Goal: Task Accomplishment & Management: Manage account settings

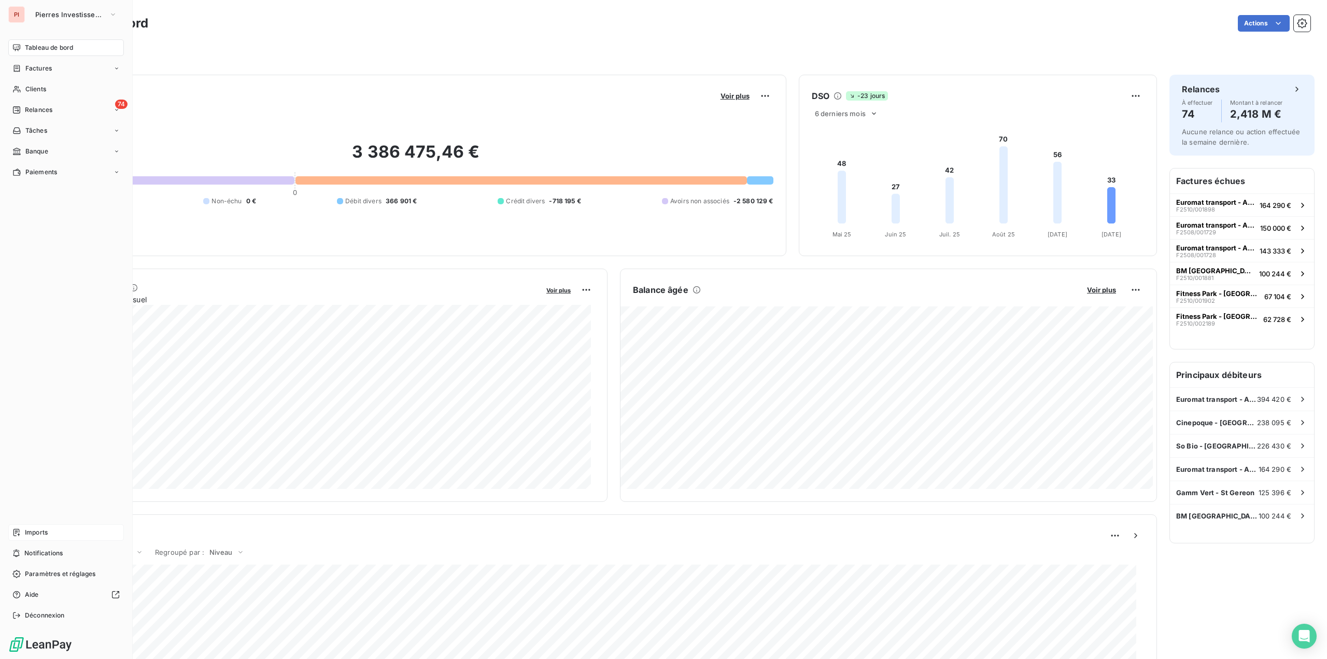
click at [36, 534] on span "Imports" at bounding box center [36, 532] width 23 height 9
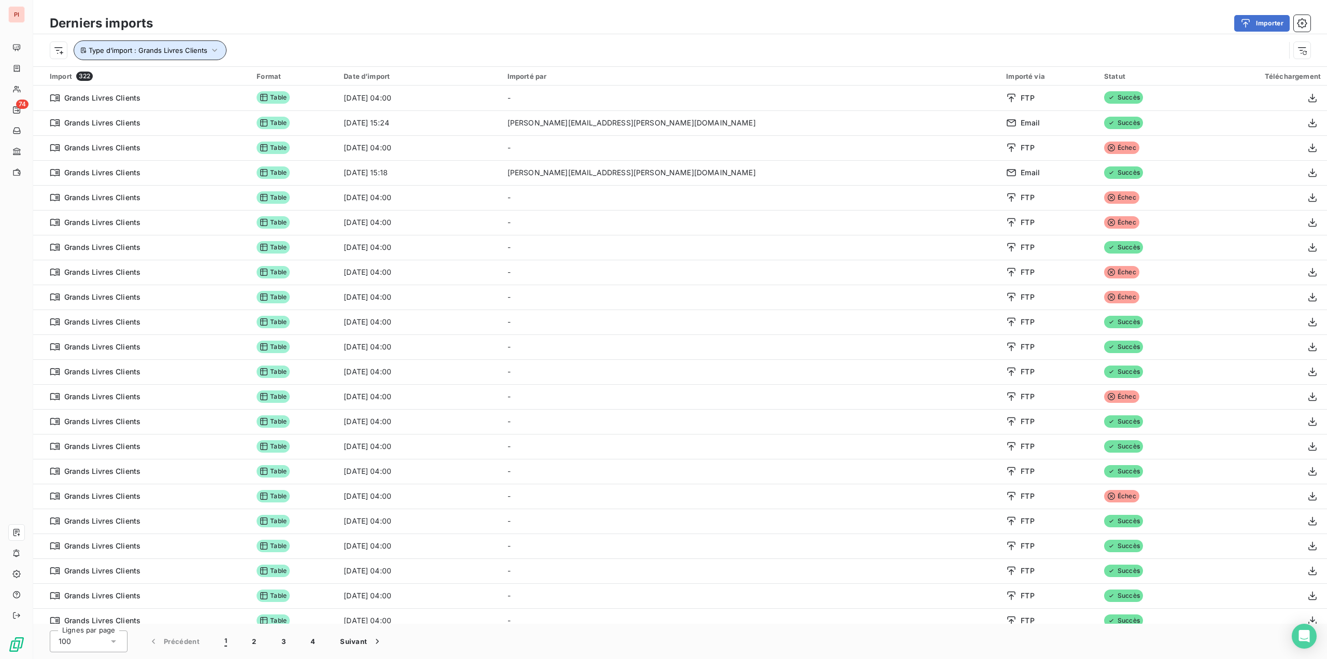
click at [173, 44] on button "Type d’import : Grands Livres Clients" at bounding box center [150, 50] width 153 height 20
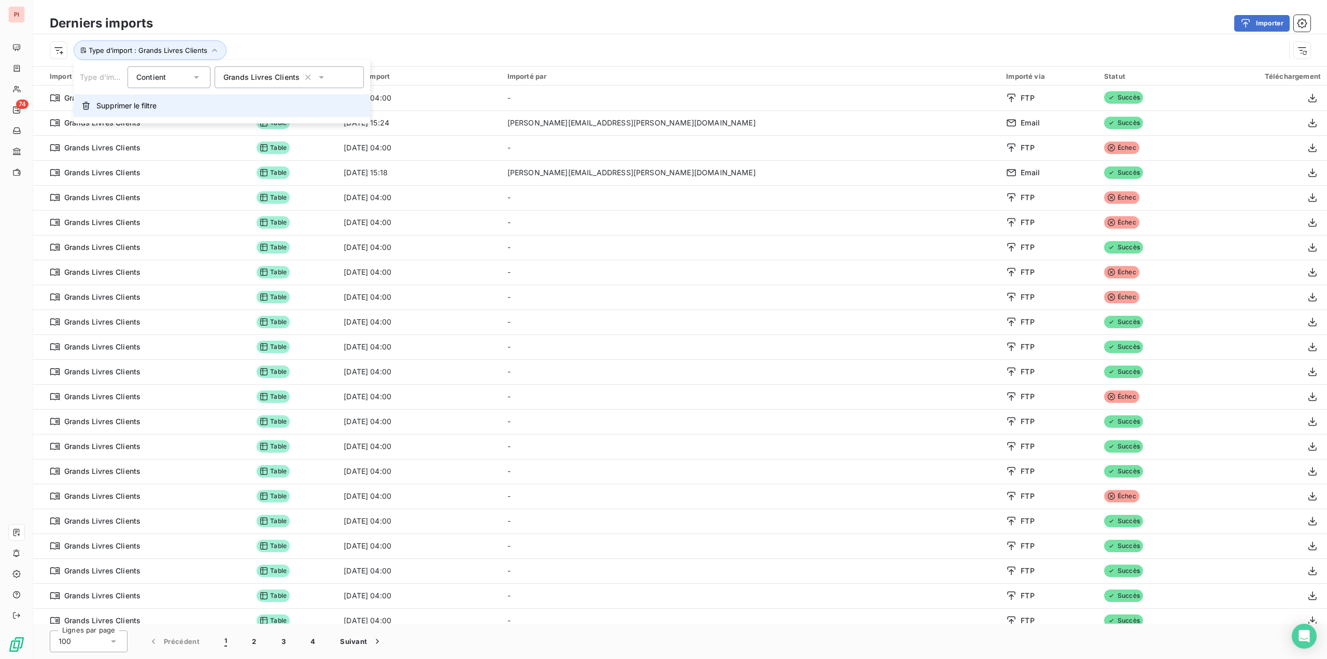
click at [122, 114] on button "Supprimer le filtre" at bounding box center [222, 105] width 297 height 23
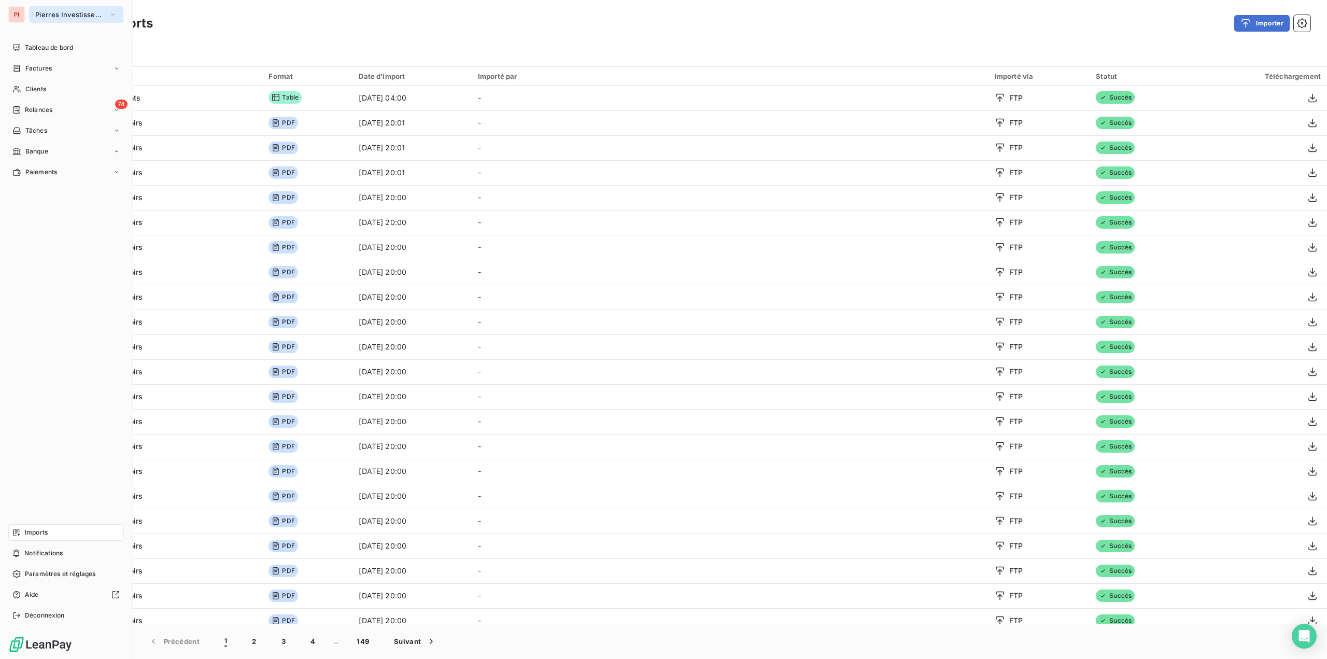
click at [37, 7] on button "Pierres Investissement" at bounding box center [76, 14] width 94 height 17
click at [46, 64] on li "LO LOMME" at bounding box center [98, 67] width 139 height 25
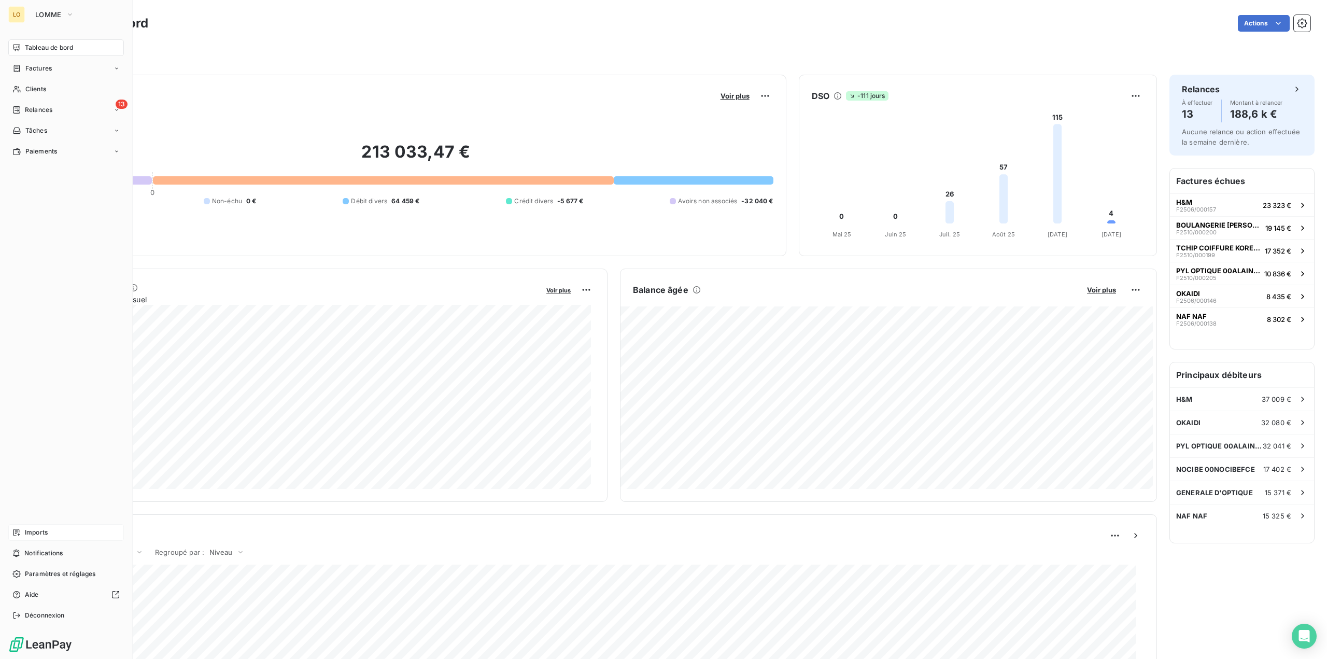
click at [50, 535] on div "Imports" at bounding box center [66, 532] width 116 height 17
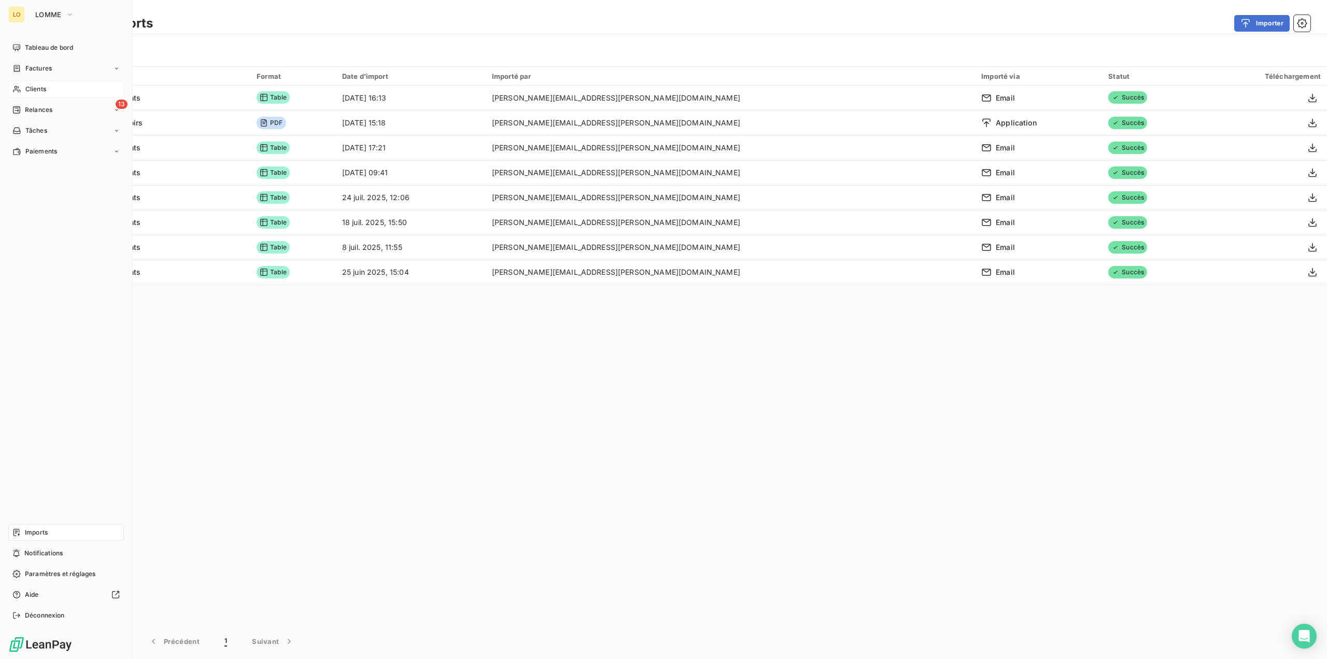
click at [41, 88] on span "Clients" at bounding box center [35, 88] width 21 height 9
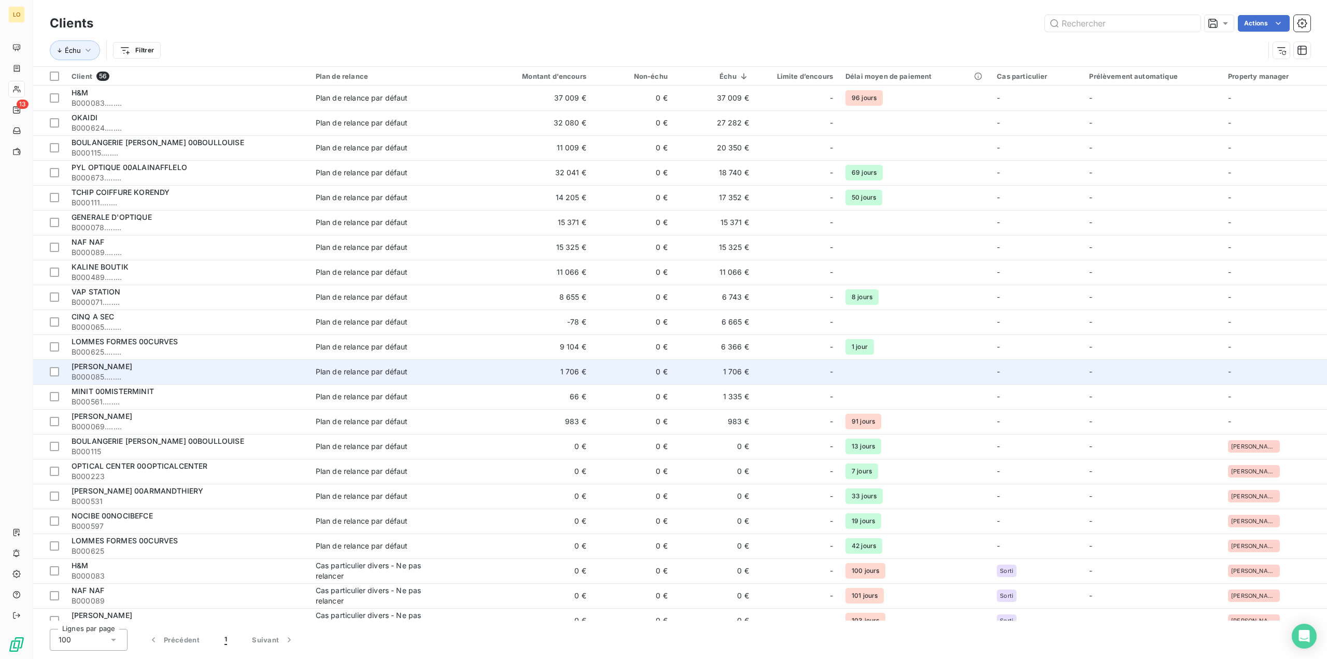
click at [226, 364] on div "[PERSON_NAME]" at bounding box center [188, 366] width 232 height 10
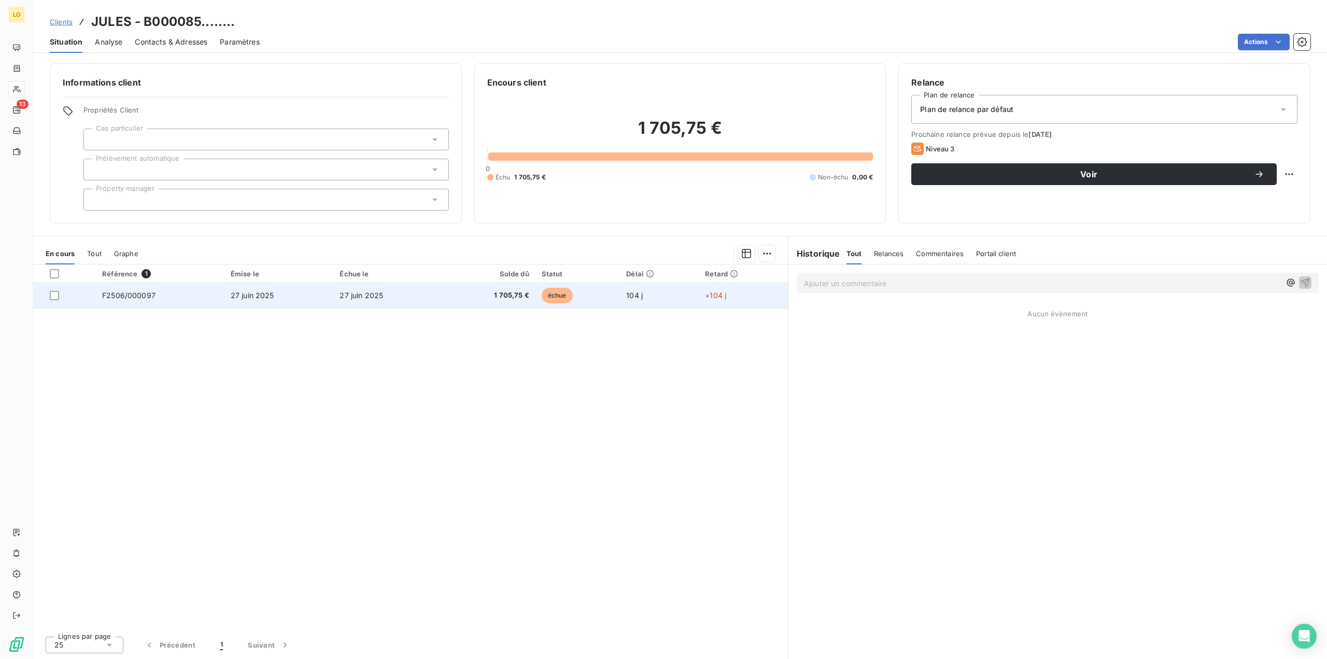
click at [448, 289] on td "1 705,75 €" at bounding box center [489, 295] width 93 height 25
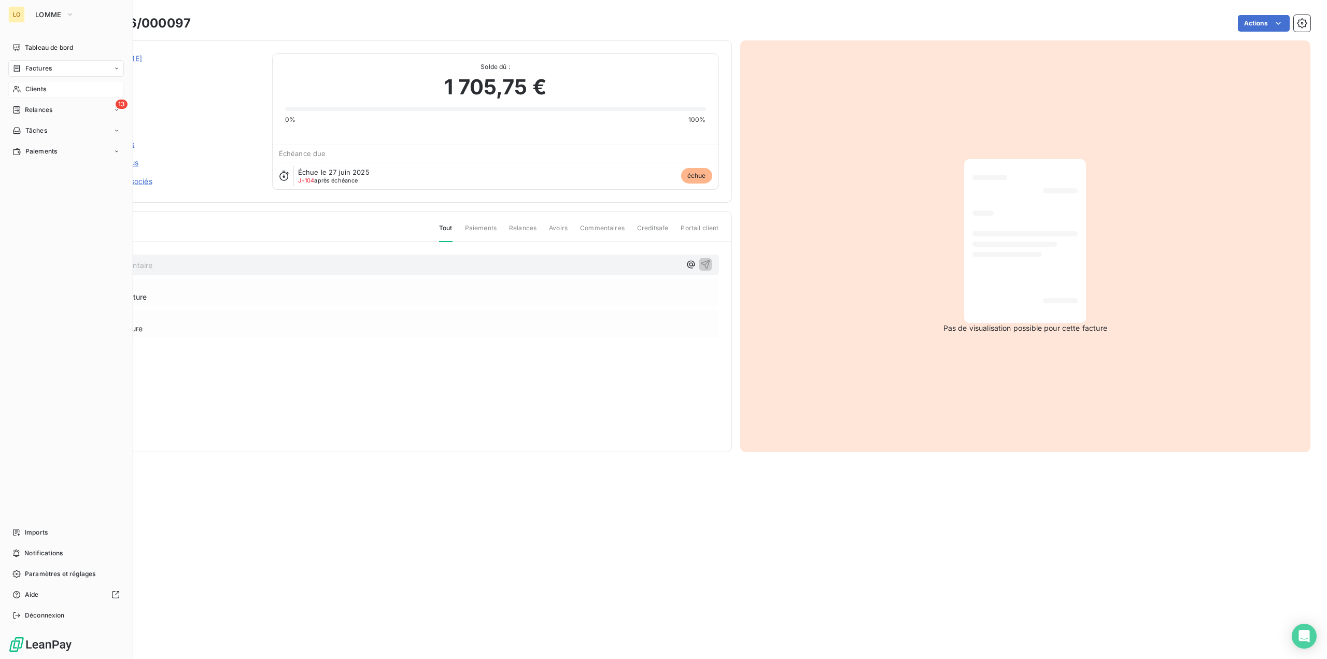
click at [51, 67] on span "Factures" at bounding box center [38, 68] width 26 height 9
click at [57, 84] on div "Factures" at bounding box center [72, 89] width 103 height 17
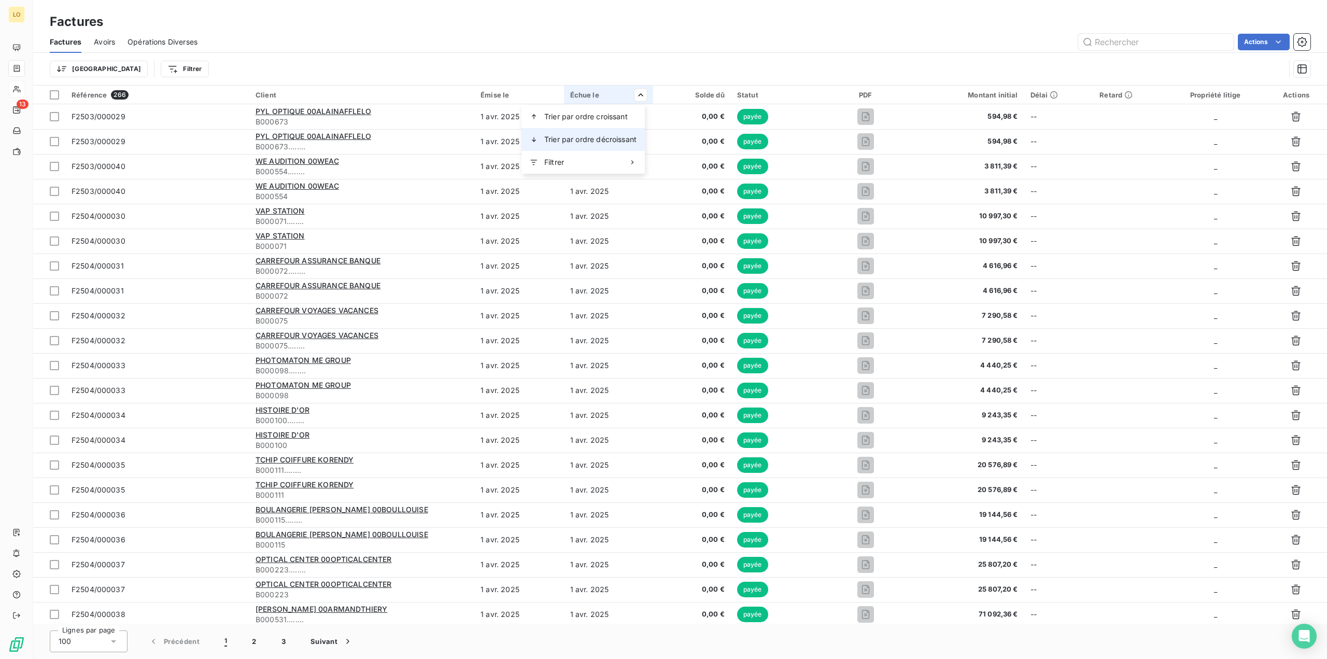
click at [599, 140] on span "Trier par ordre décroissant" at bounding box center [590, 139] width 92 height 10
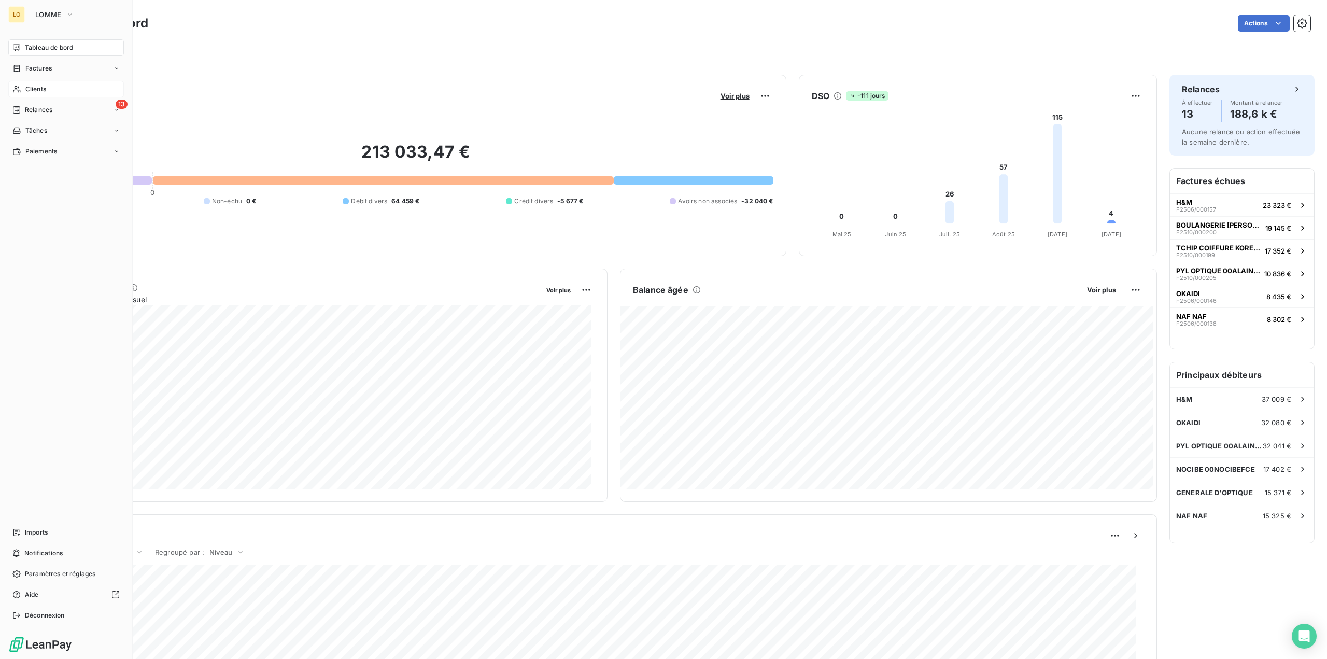
click at [37, 85] on span "Clients" at bounding box center [35, 88] width 21 height 9
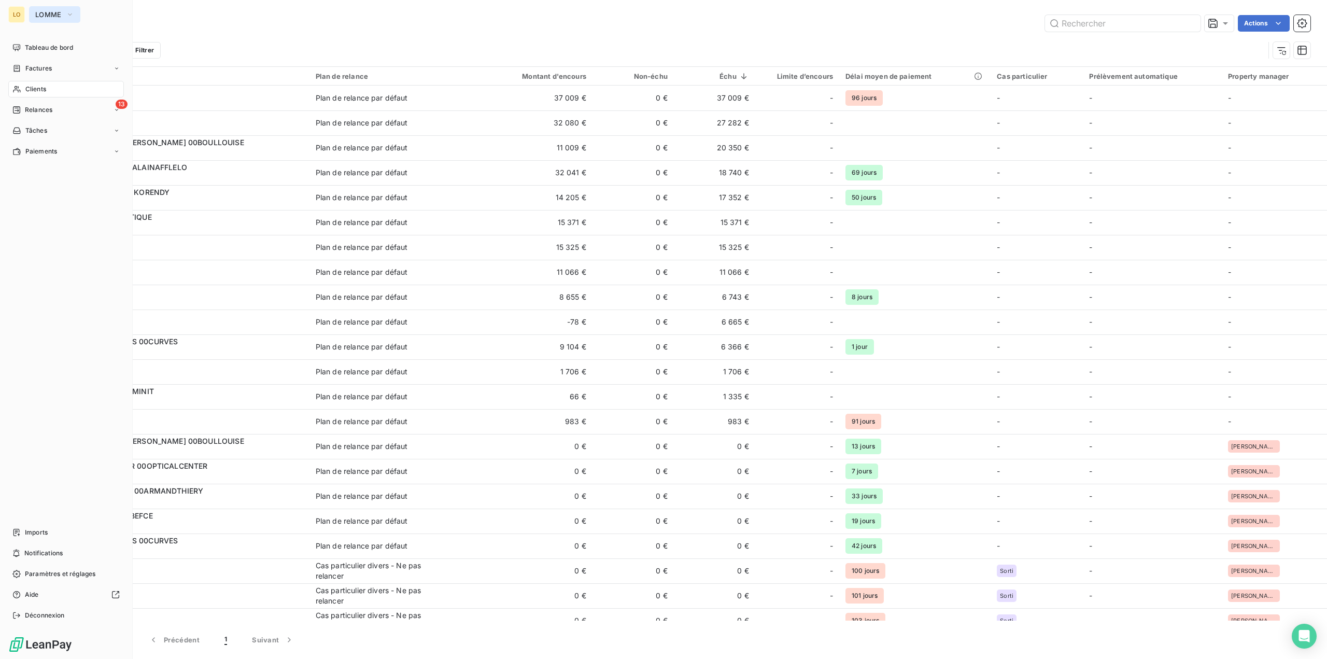
click at [75, 17] on button "LOMME" at bounding box center [54, 14] width 51 height 17
click at [65, 97] on span "Pierres Investissement" at bounding box center [96, 92] width 92 height 10
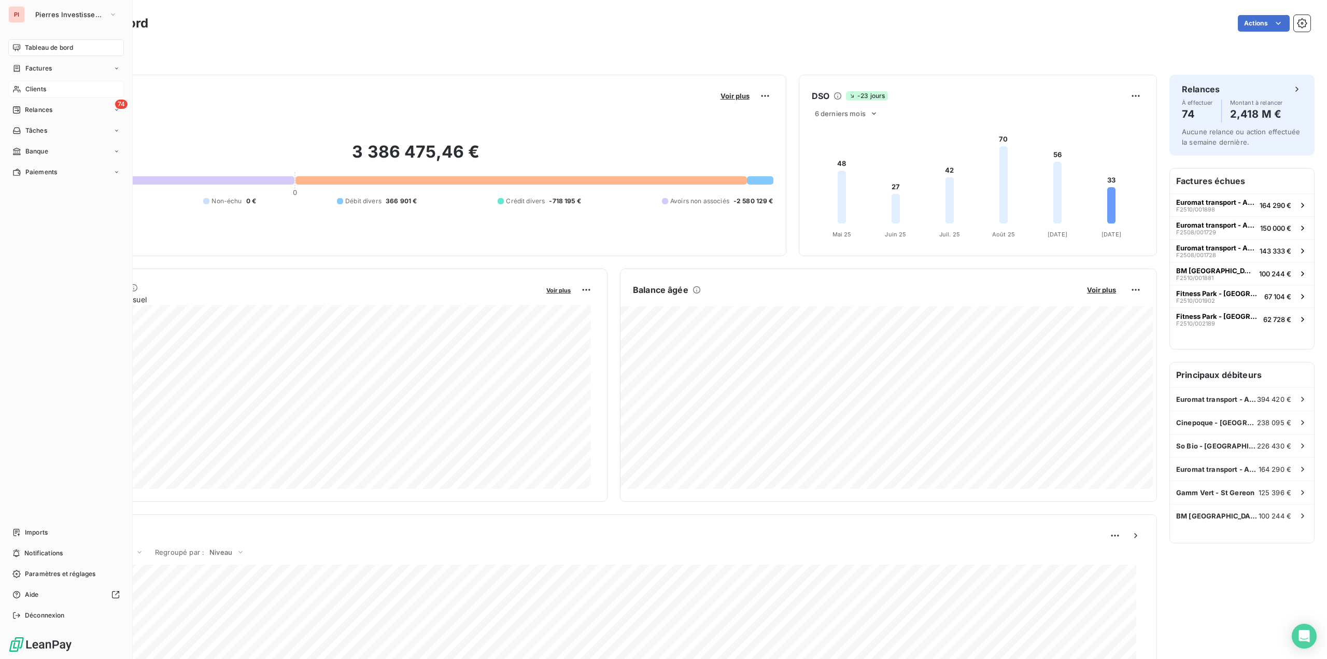
click at [47, 95] on div "Clients" at bounding box center [66, 89] width 116 height 17
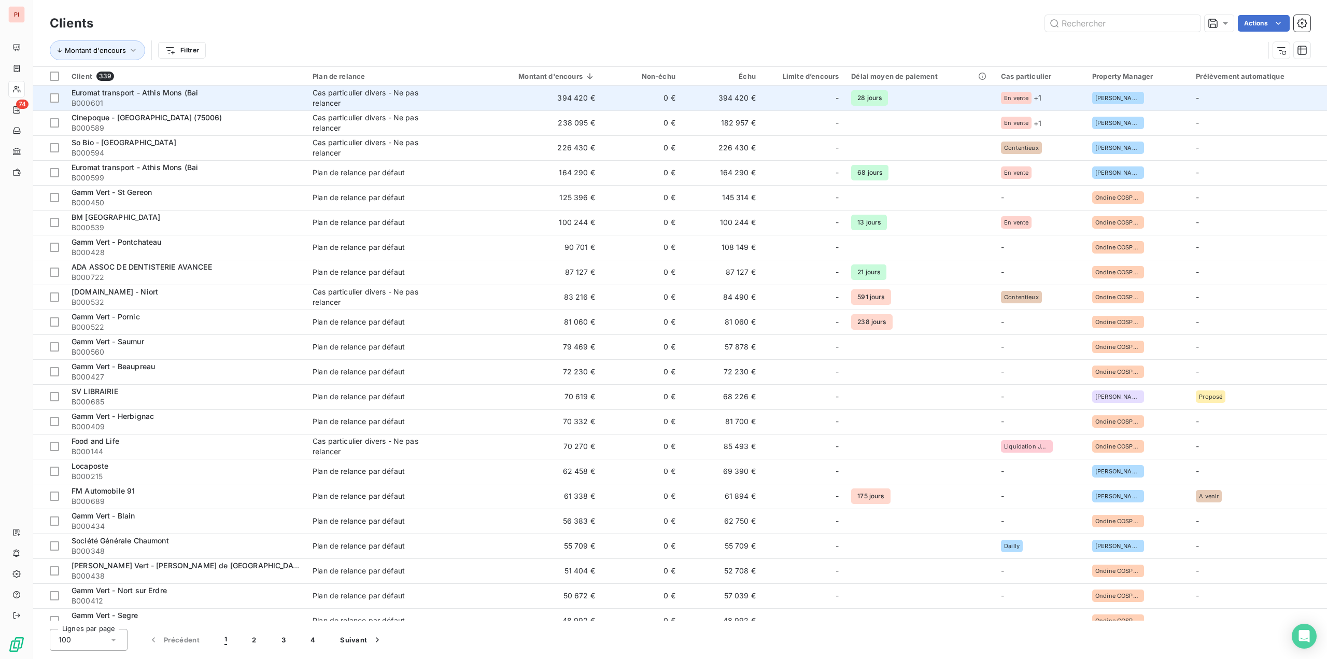
click at [290, 98] on span "B000601" at bounding box center [186, 103] width 229 height 10
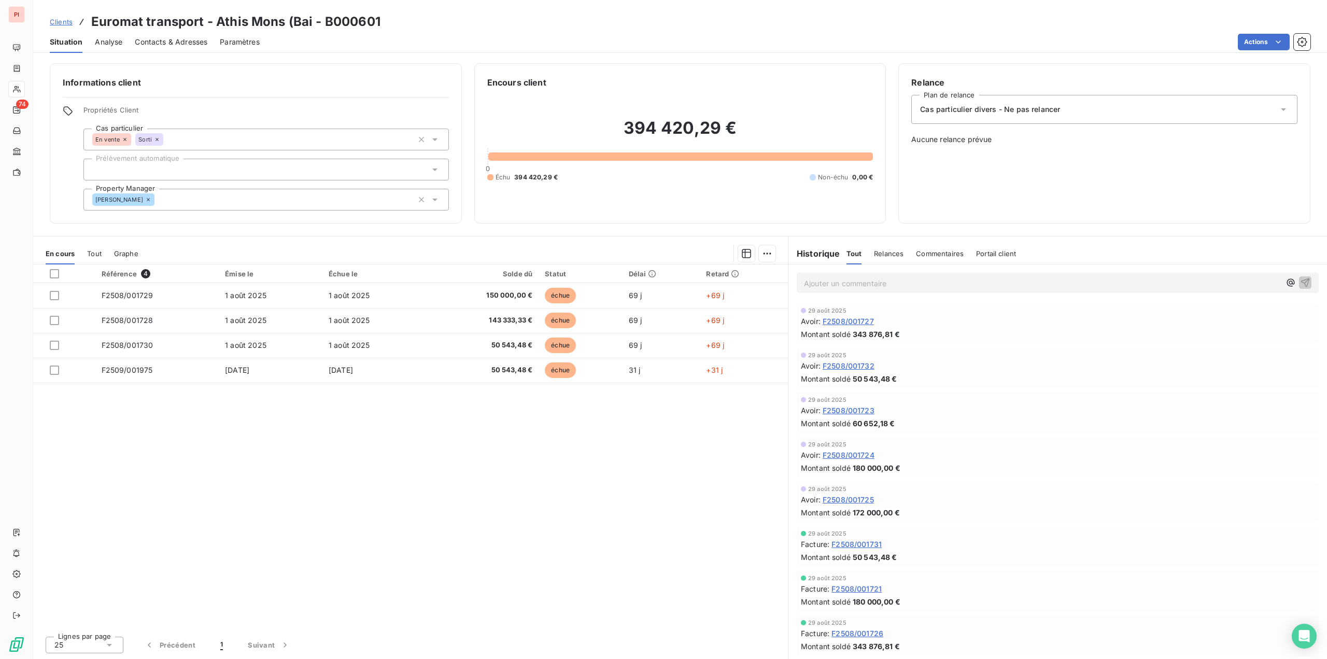
click at [126, 140] on icon at bounding box center [125, 139] width 6 height 6
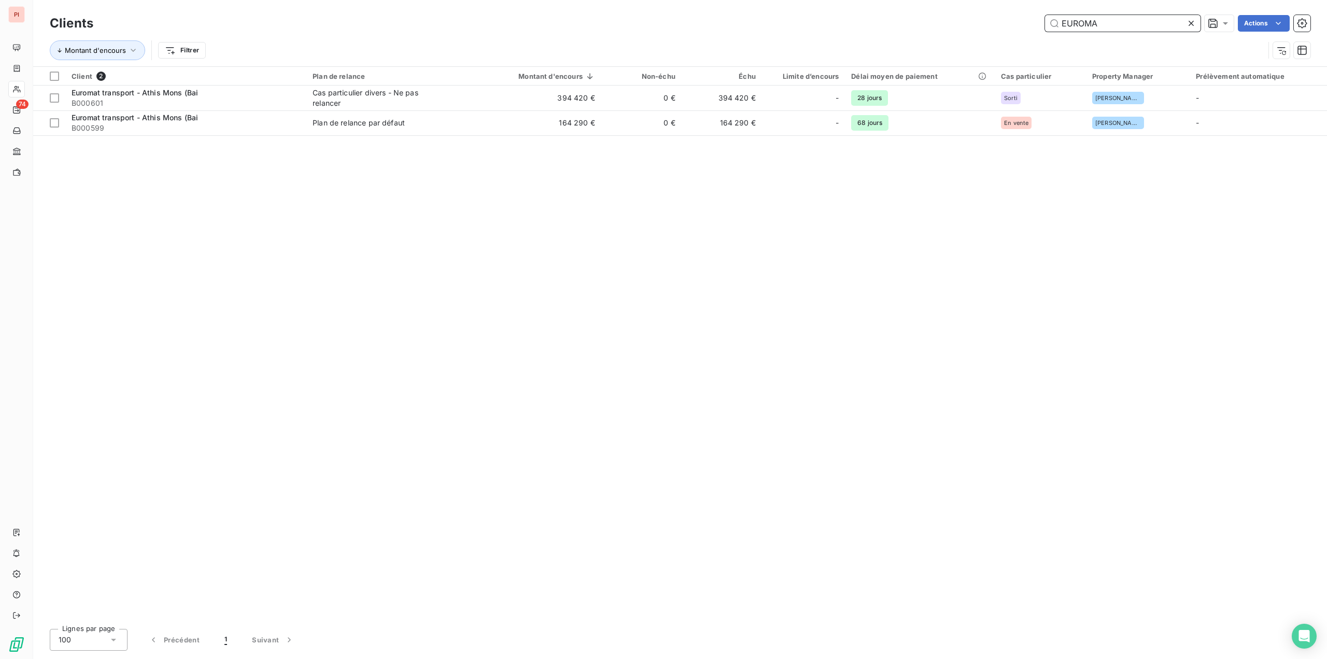
type input "EUROMA"
click at [157, 79] on div "Client 2" at bounding box center [186, 76] width 229 height 9
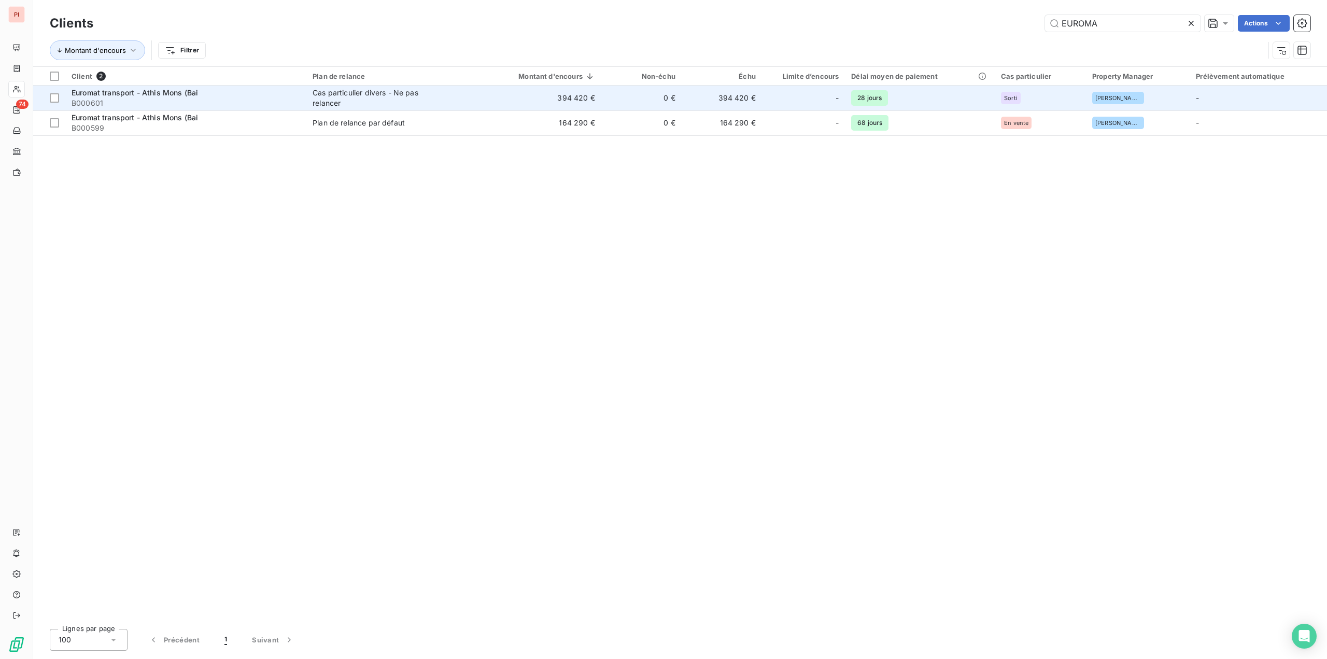
click at [158, 101] on span "B000601" at bounding box center [186, 103] width 229 height 10
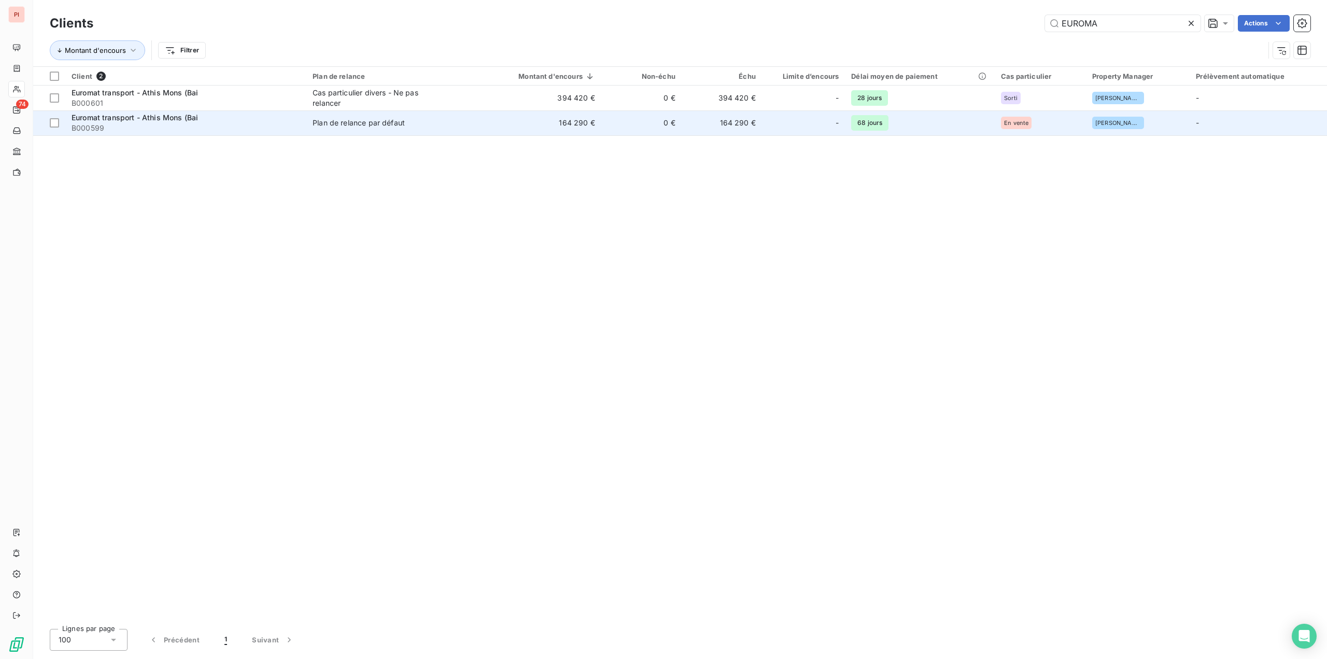
click at [160, 134] on td "Euromat transport - Athis Mons (Bai B000599" at bounding box center [185, 122] width 241 height 25
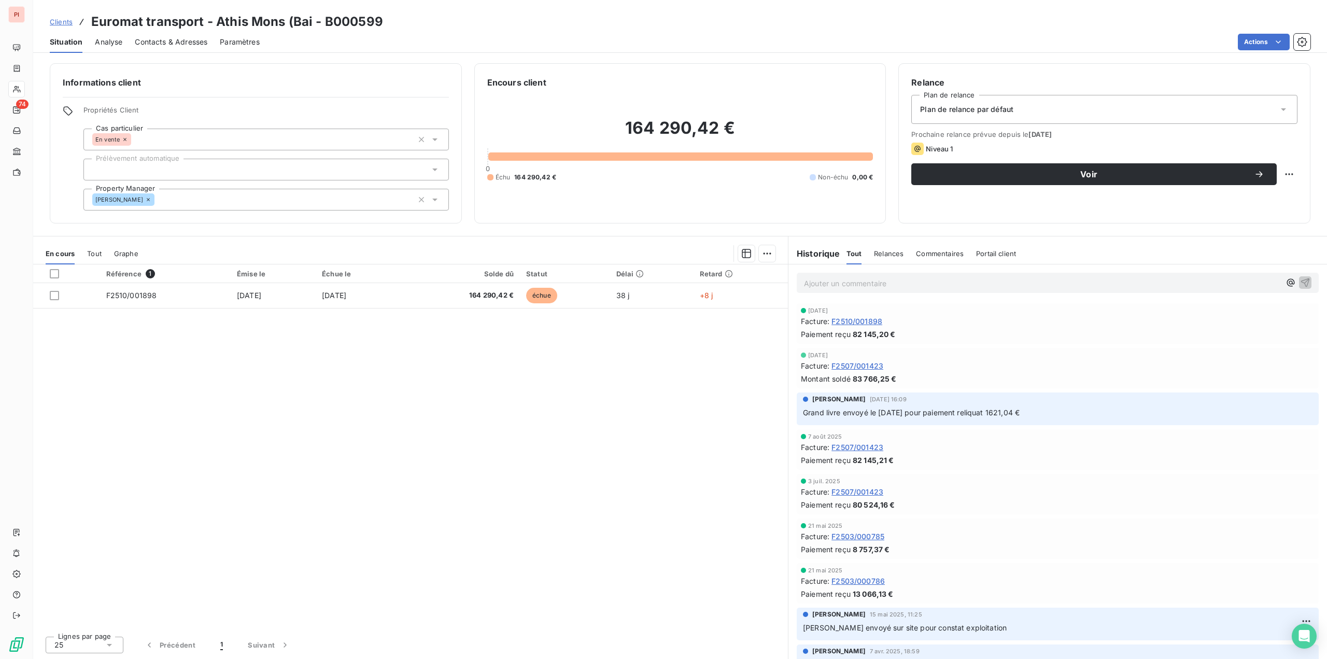
click at [127, 139] on div "En vente" at bounding box center [111, 139] width 39 height 12
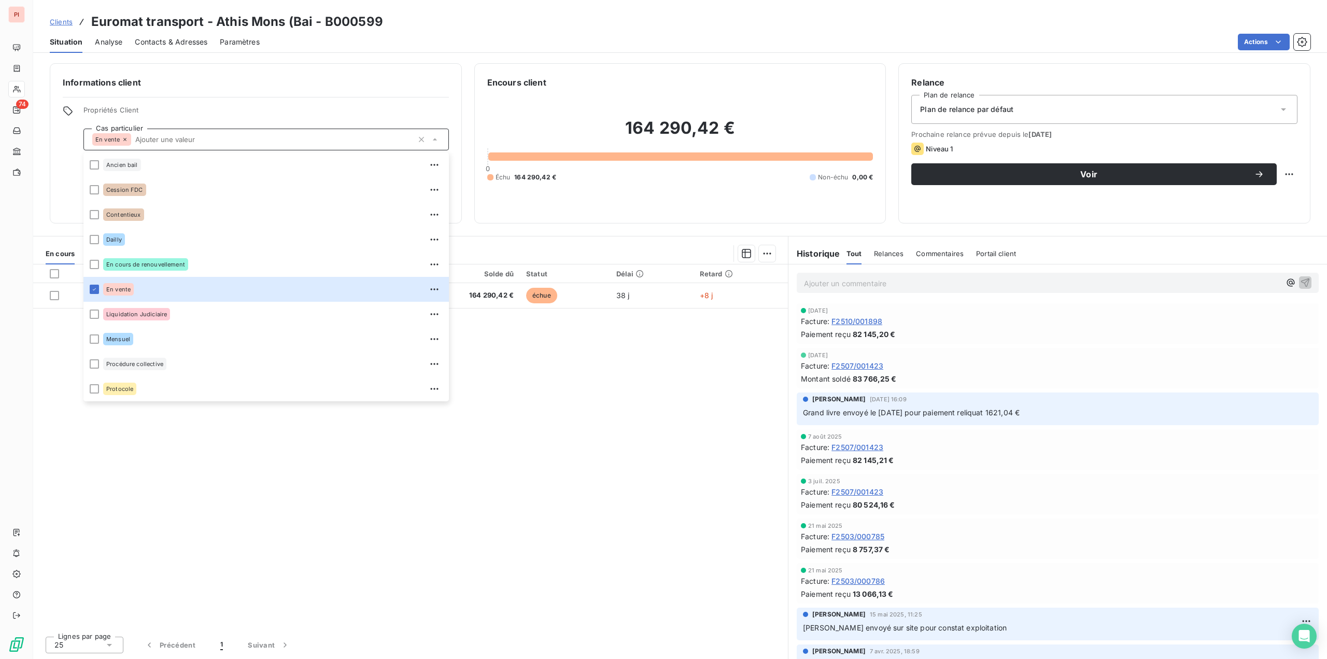
click at [124, 139] on icon at bounding box center [125, 139] width 6 height 6
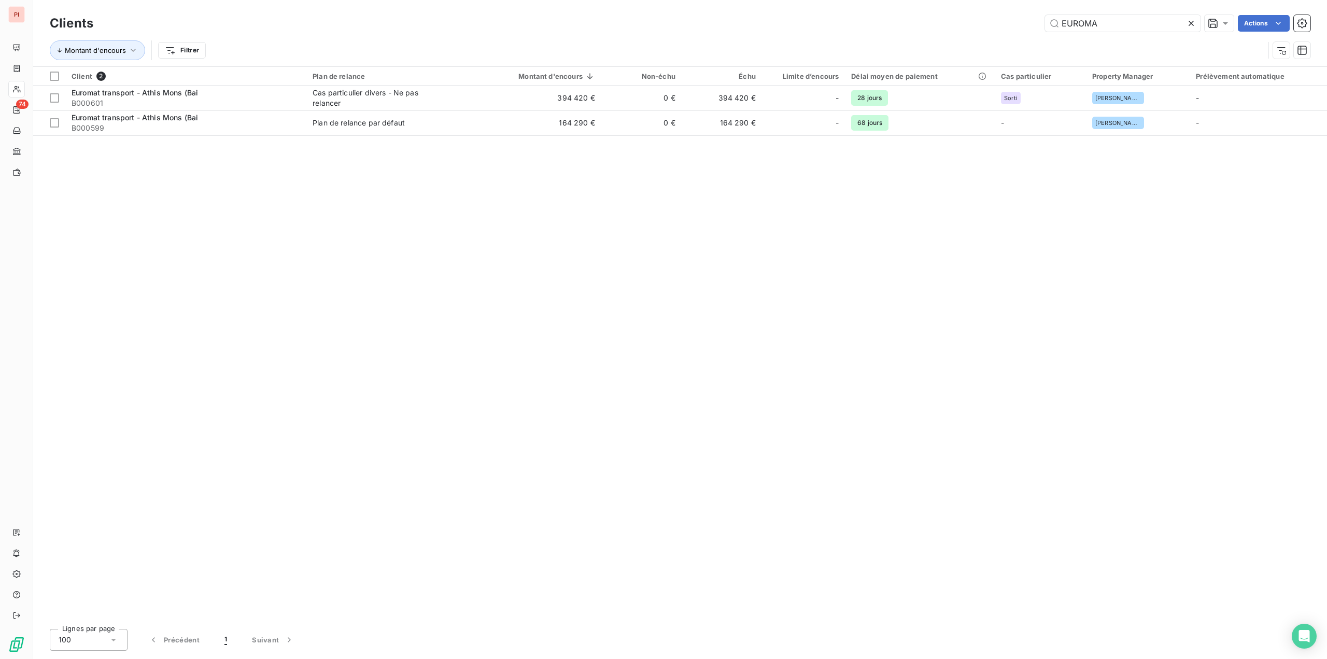
click at [1189, 24] on icon at bounding box center [1191, 23] width 10 height 10
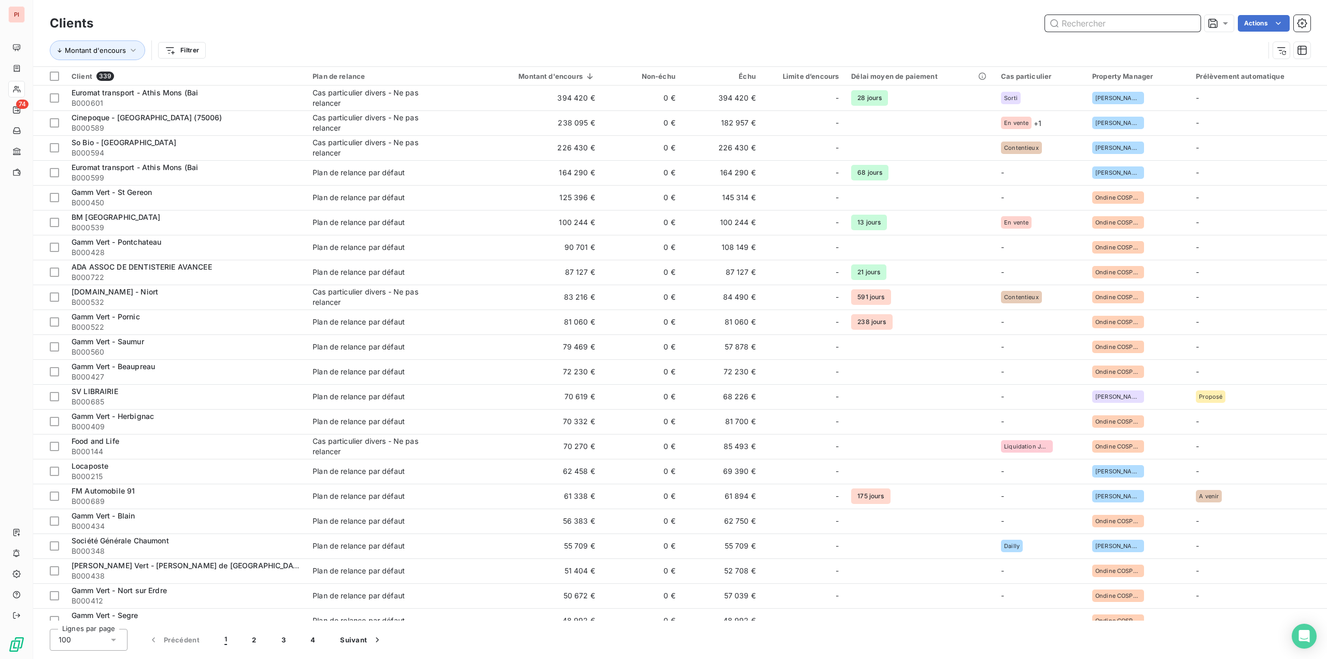
click at [1131, 23] on input "text" at bounding box center [1123, 23] width 156 height 17
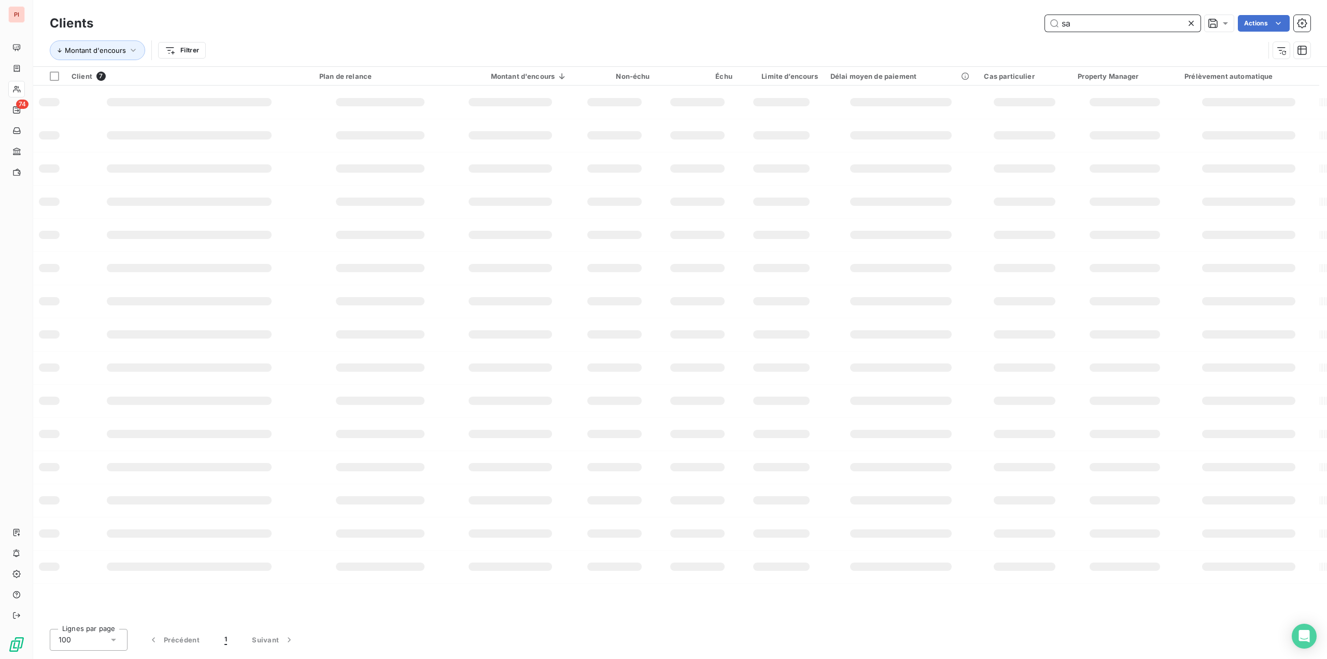
type input "s"
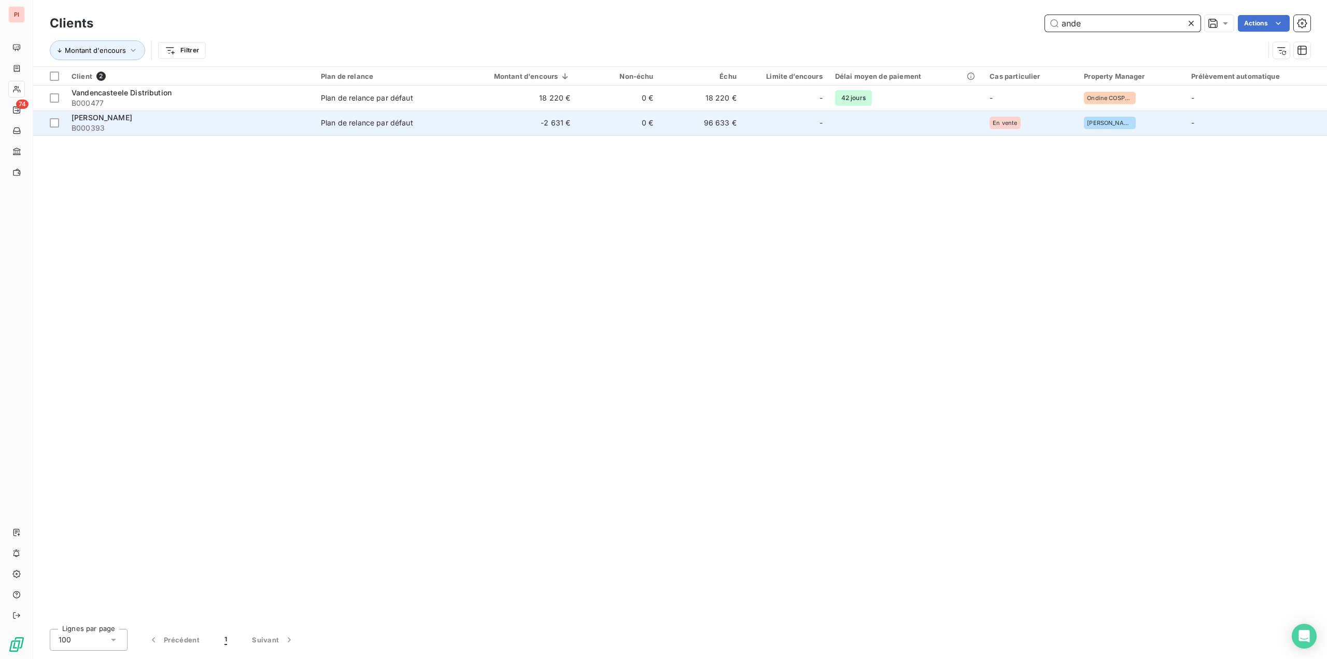
type input "ande"
click at [756, 134] on td "-" at bounding box center [786, 122] width 86 height 25
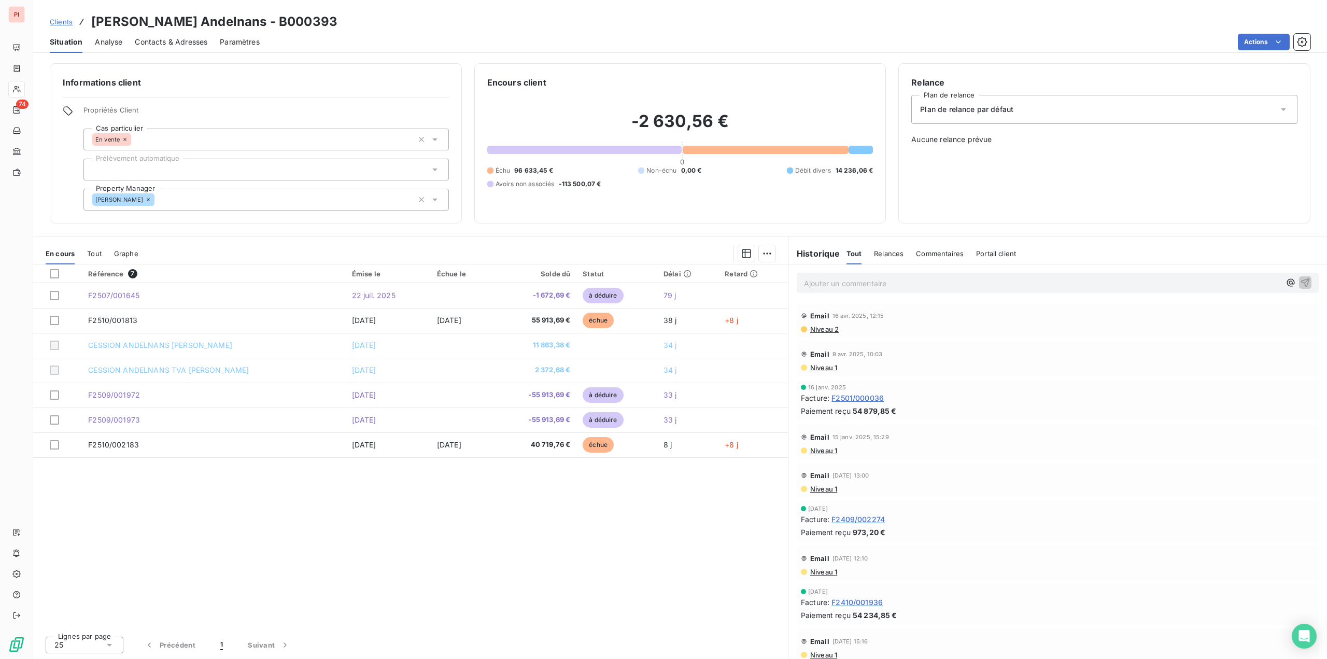
click at [126, 140] on icon at bounding box center [125, 139] width 6 height 6
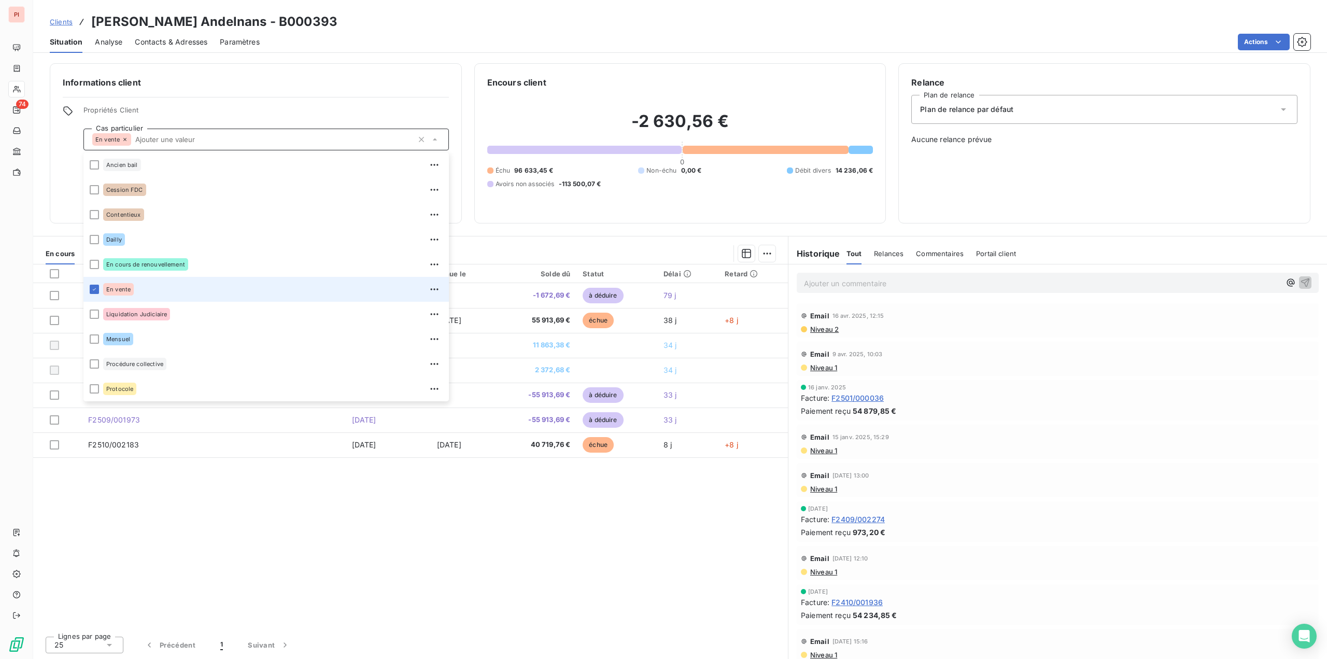
click at [126, 140] on icon at bounding box center [125, 139] width 6 height 6
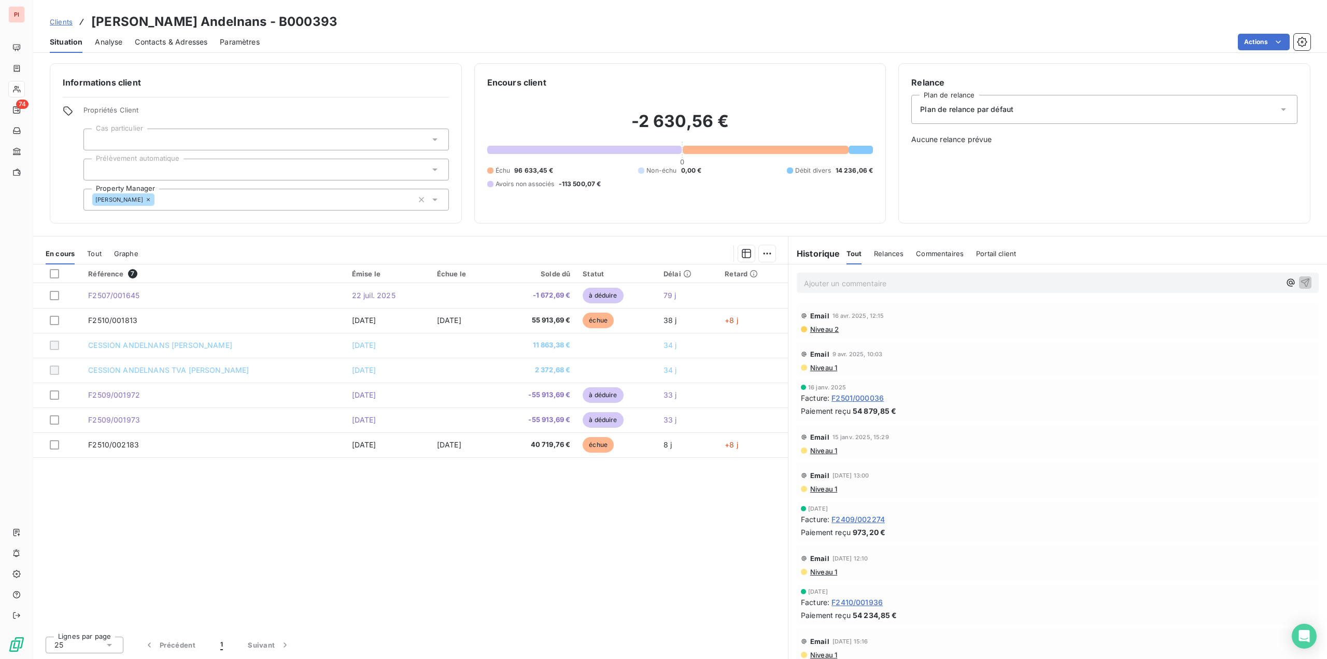
click at [198, 135] on div at bounding box center [265, 140] width 365 height 22
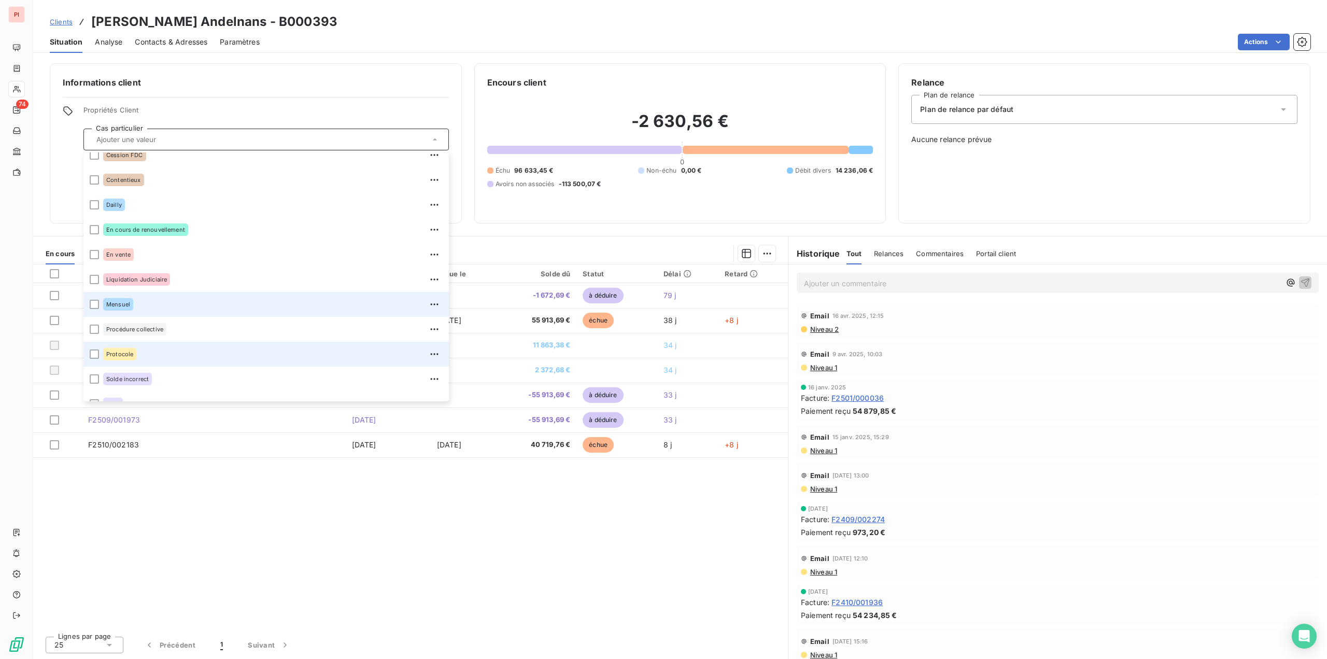
scroll to position [75, 0]
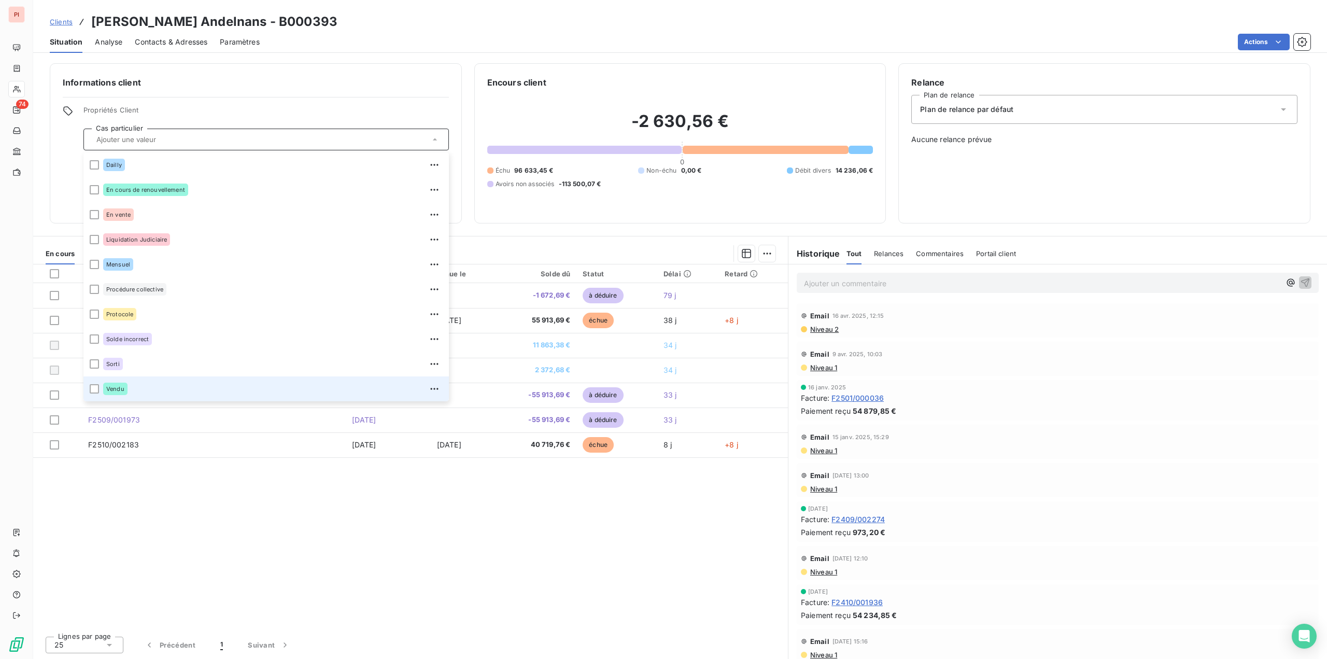
click at [99, 390] on li "Vendu" at bounding box center [265, 388] width 365 height 25
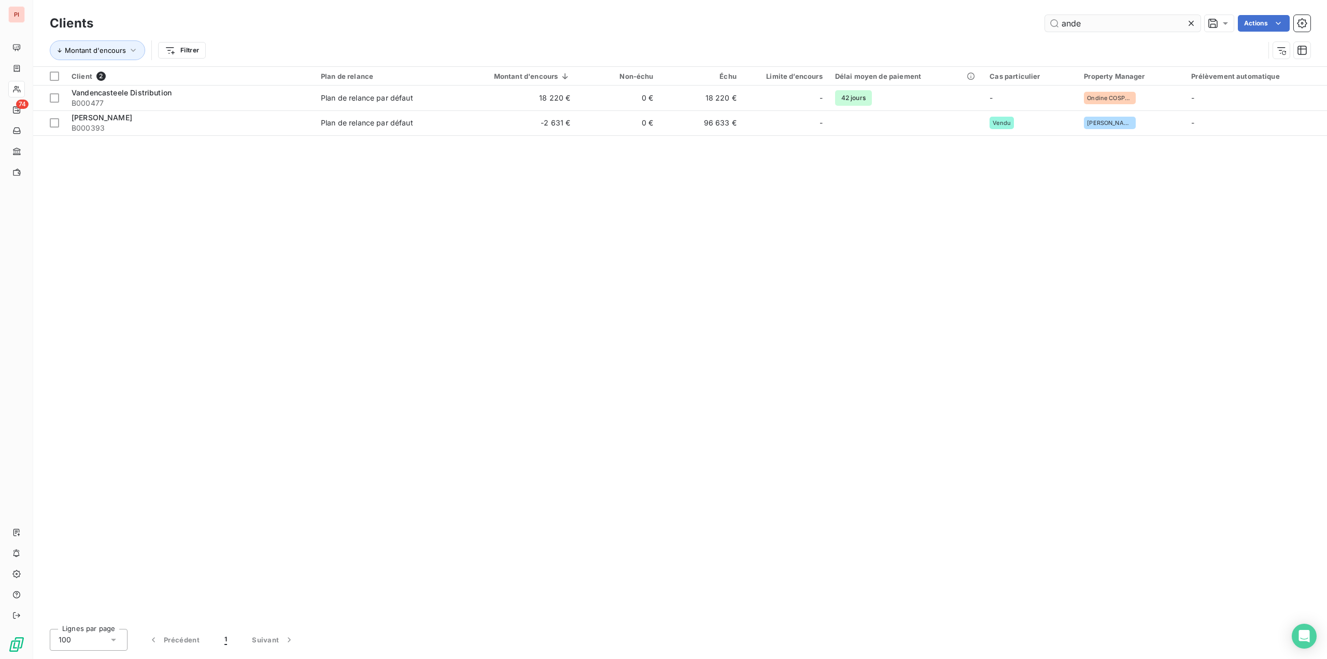
click at [1115, 22] on input "ande" at bounding box center [1123, 23] width 156 height 17
click at [1082, 25] on input "ulis" at bounding box center [1123, 23] width 156 height 17
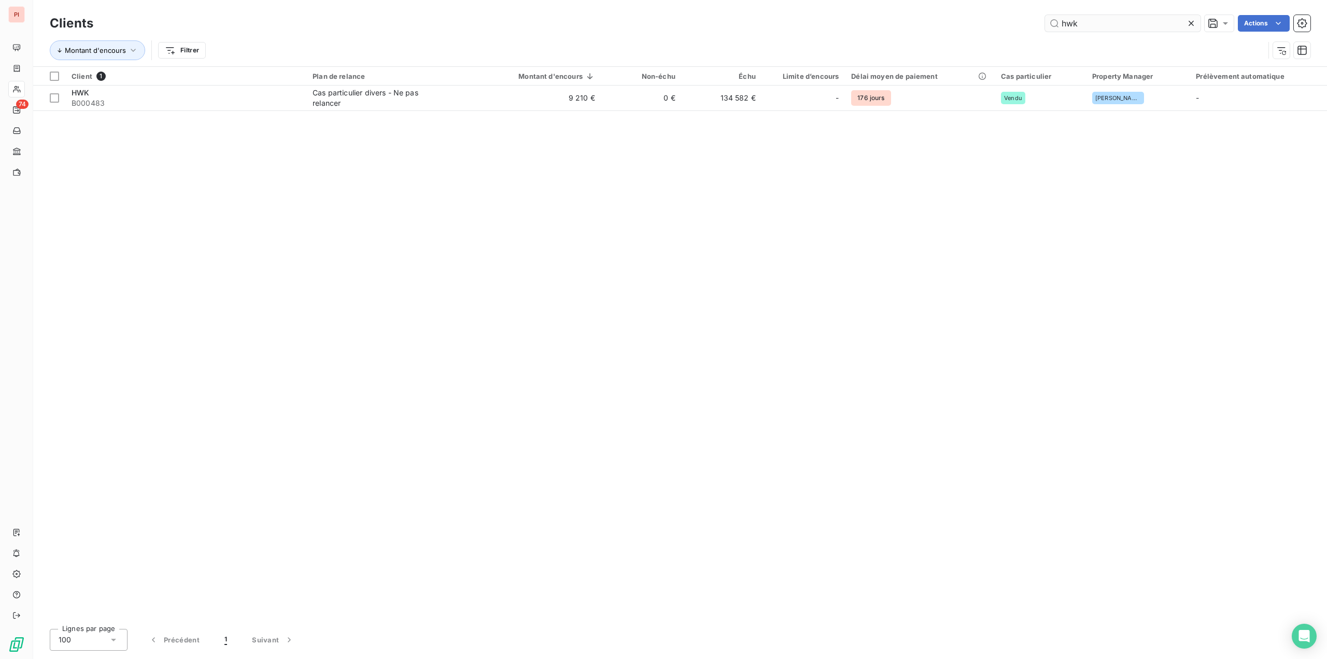
click at [1073, 26] on input "hwk" at bounding box center [1123, 23] width 156 height 17
type input "fit"
click at [1074, 20] on input "fit" at bounding box center [1123, 23] width 156 height 17
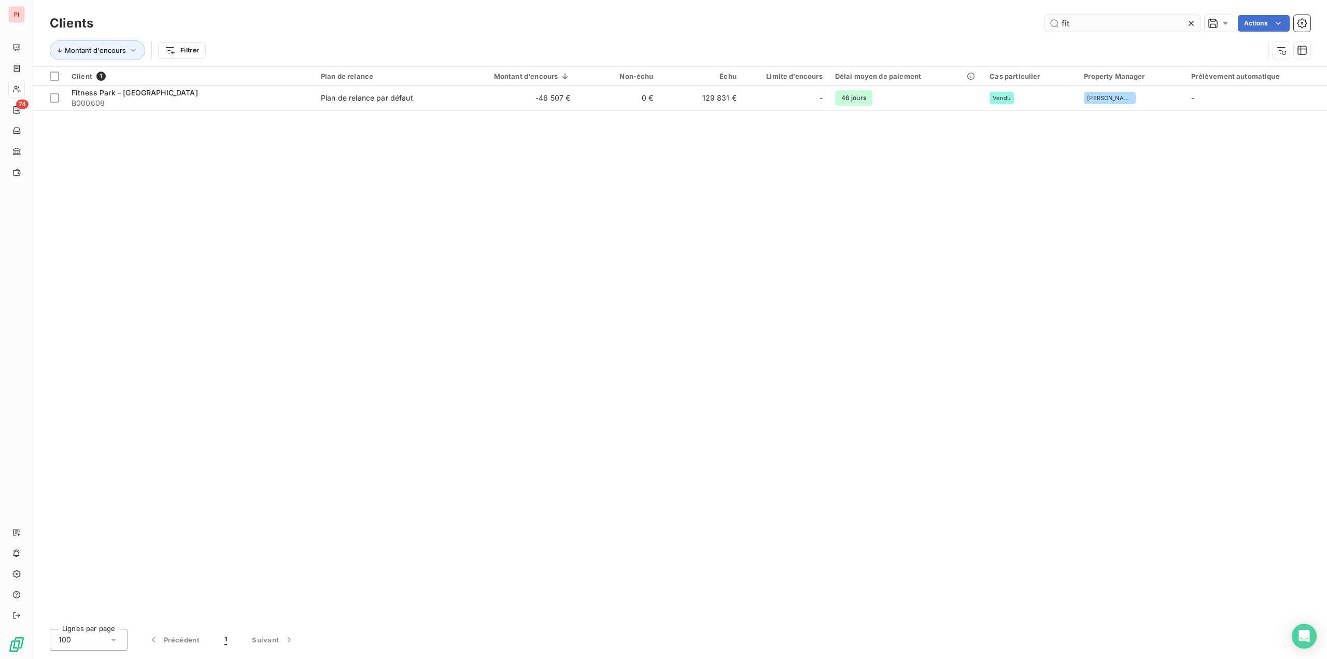
click at [1074, 20] on input "fit" at bounding box center [1123, 23] width 156 height 17
